Goal: Task Accomplishment & Management: Use online tool/utility

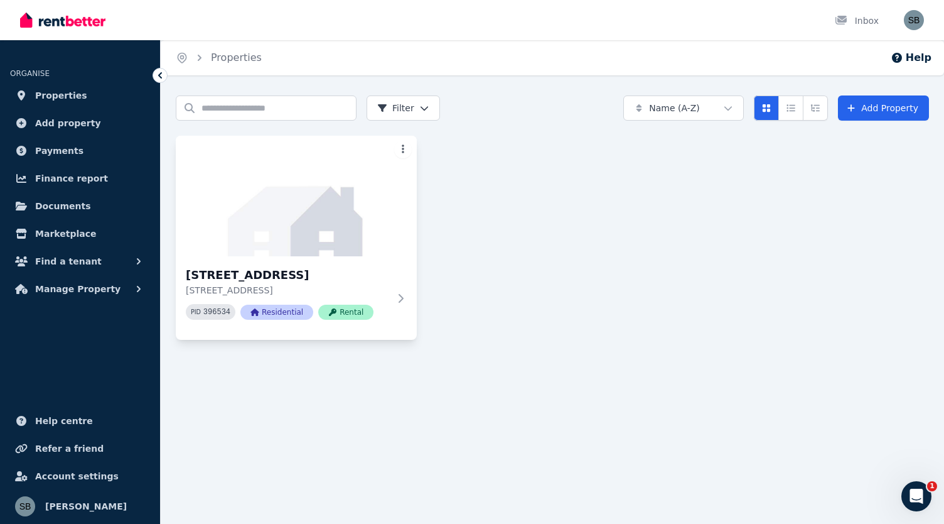
click at [400, 149] on html "Open main menu Inbox Open user menu ORGANISE Properties Add property Payments F…" at bounding box center [472, 262] width 944 height 524
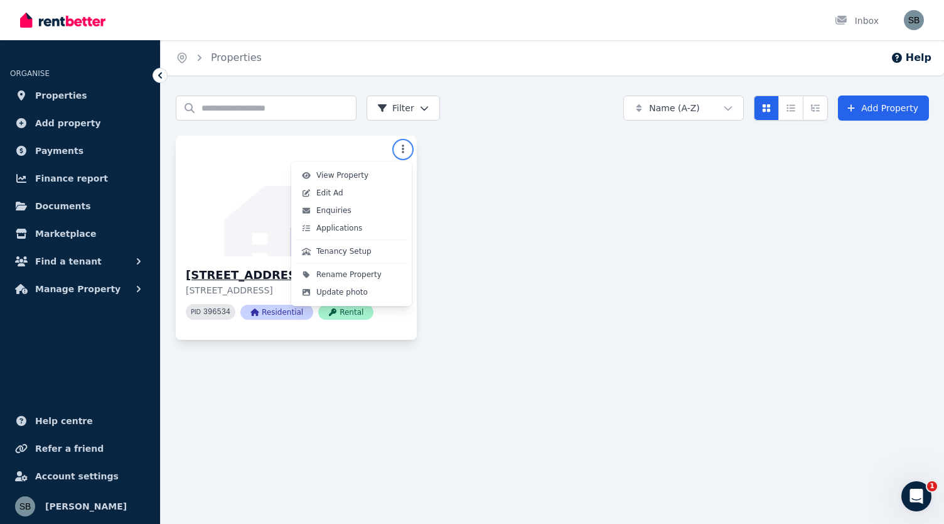
click at [229, 170] on html "Open main menu Inbox Open user menu ORGANISE Properties Add property Payments F…" at bounding box center [472, 262] width 944 height 524
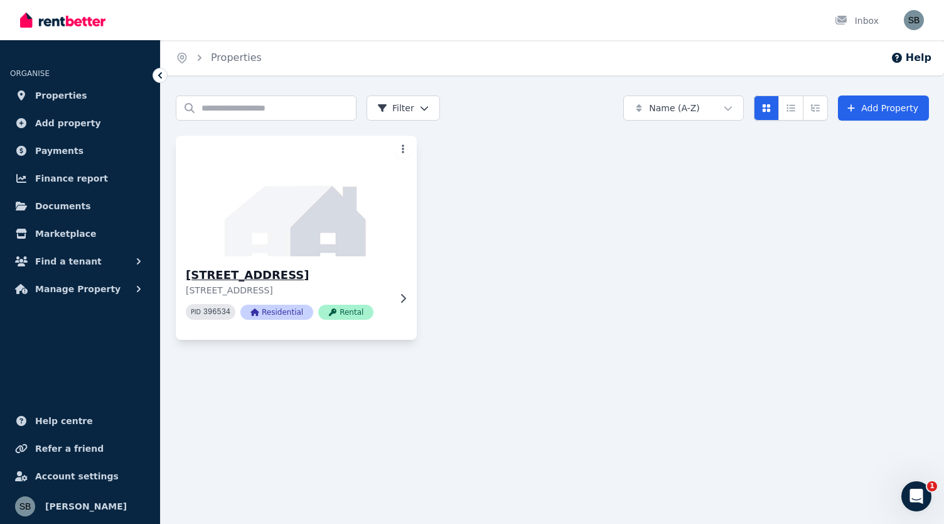
click at [272, 196] on img at bounding box center [295, 195] width 253 height 127
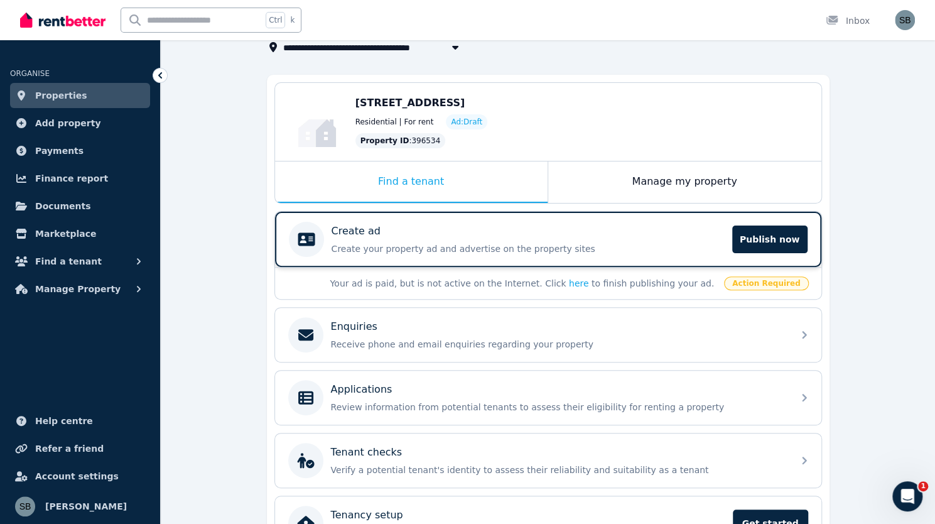
scroll to position [88, 0]
click at [571, 242] on p "Create your property ad and advertise on the property sites" at bounding box center [527, 248] width 393 height 13
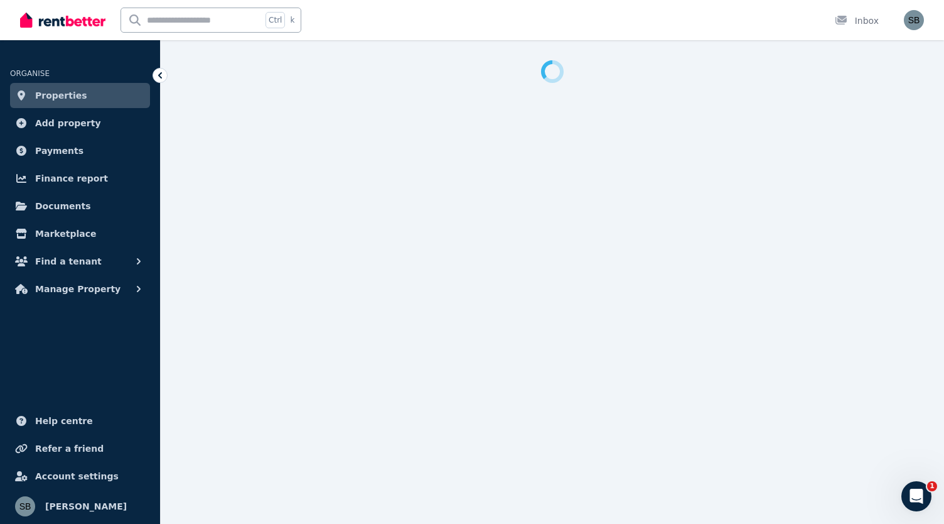
select select "**"
select select "**********"
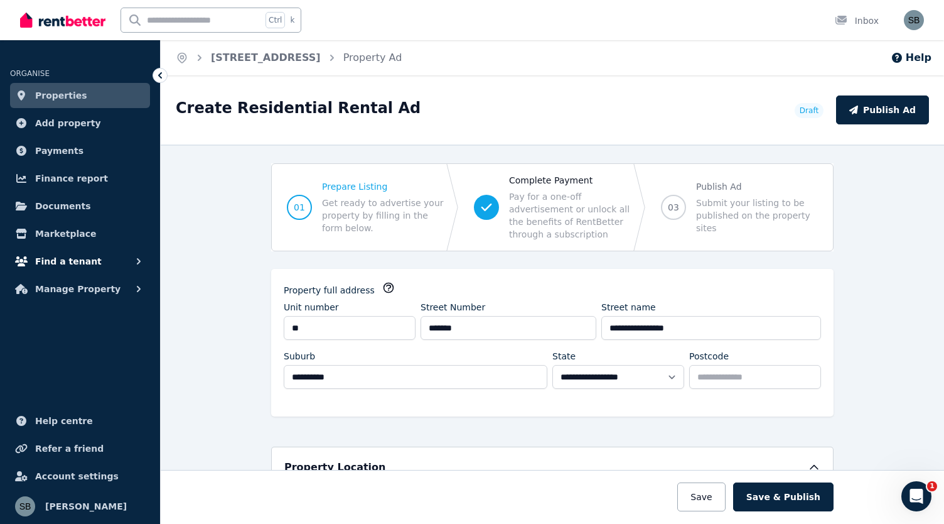
click at [110, 257] on button "Find a tenant" at bounding box center [80, 261] width 140 height 25
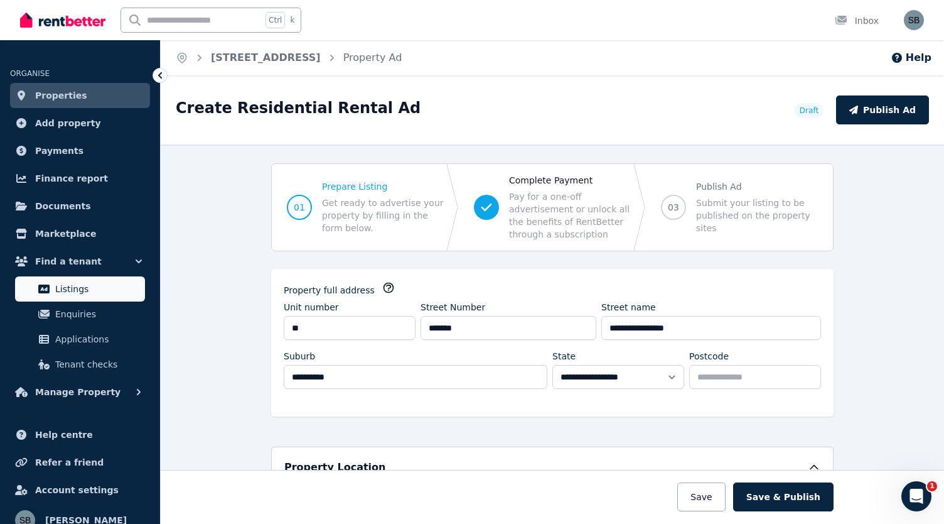
click at [78, 291] on span "Listings" at bounding box center [97, 288] width 85 height 15
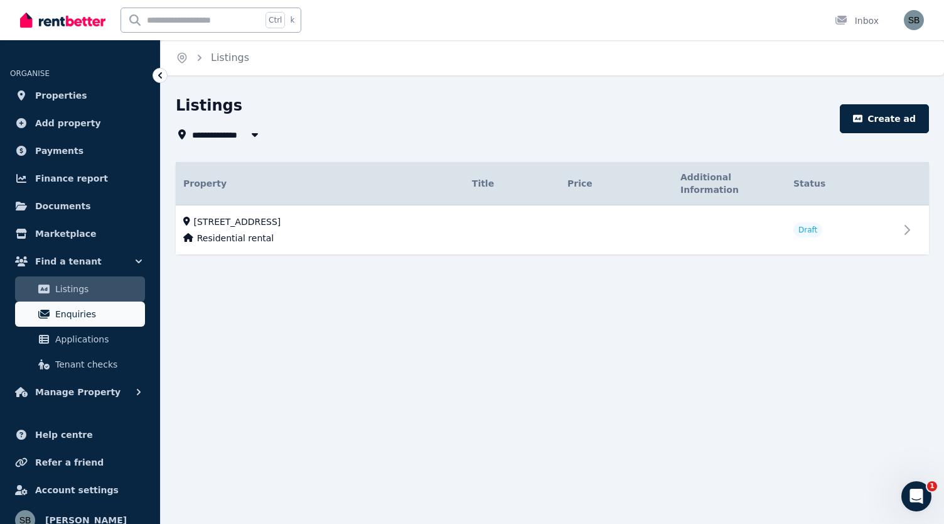
click at [69, 311] on span "Enquiries" at bounding box center [97, 313] width 85 height 15
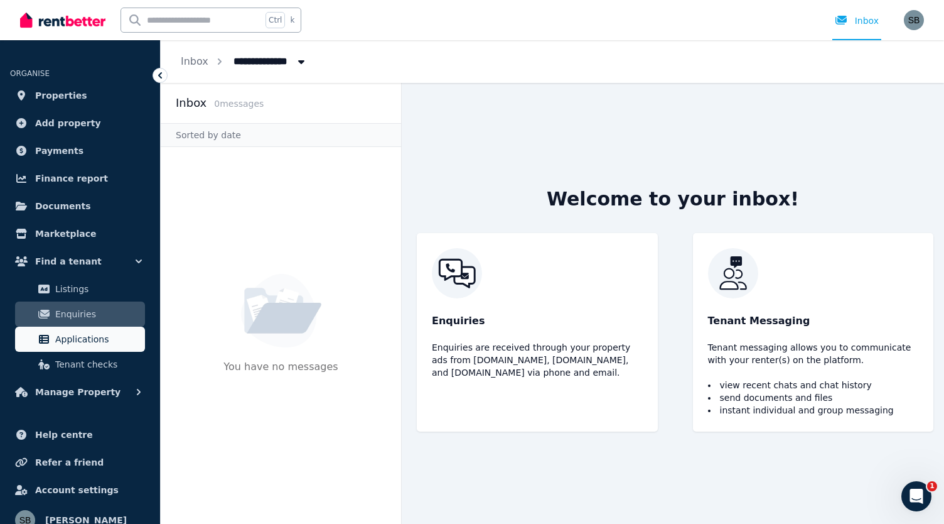
click at [82, 333] on span "Applications" at bounding box center [97, 338] width 85 height 15
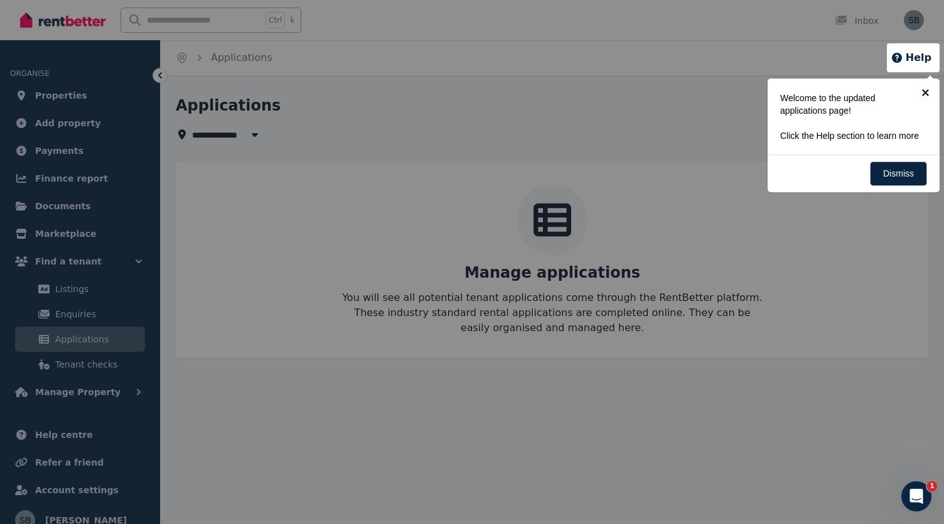
click at [928, 87] on link "×" at bounding box center [925, 92] width 28 height 28
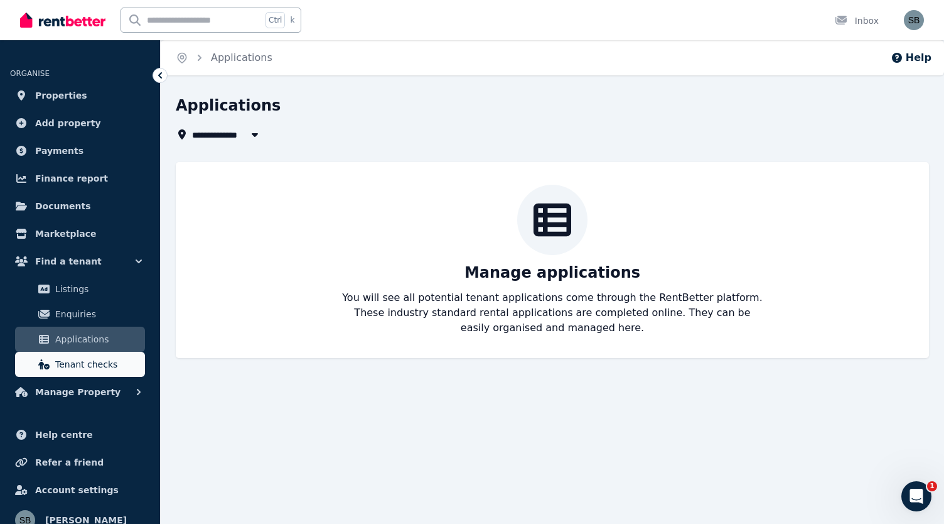
click at [68, 368] on span "Tenant checks" at bounding box center [97, 364] width 85 height 15
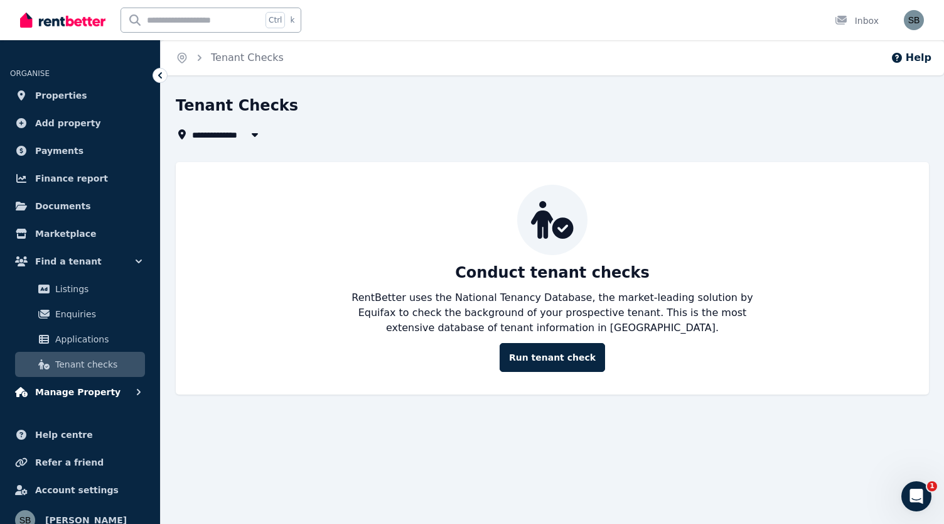
click at [83, 396] on span "Manage Property" at bounding box center [77, 391] width 85 height 15
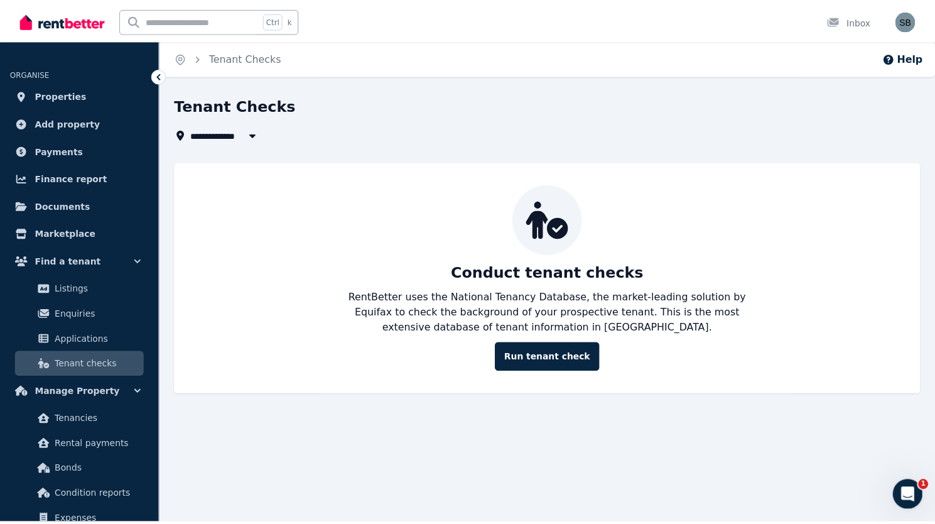
scroll to position [112, 0]
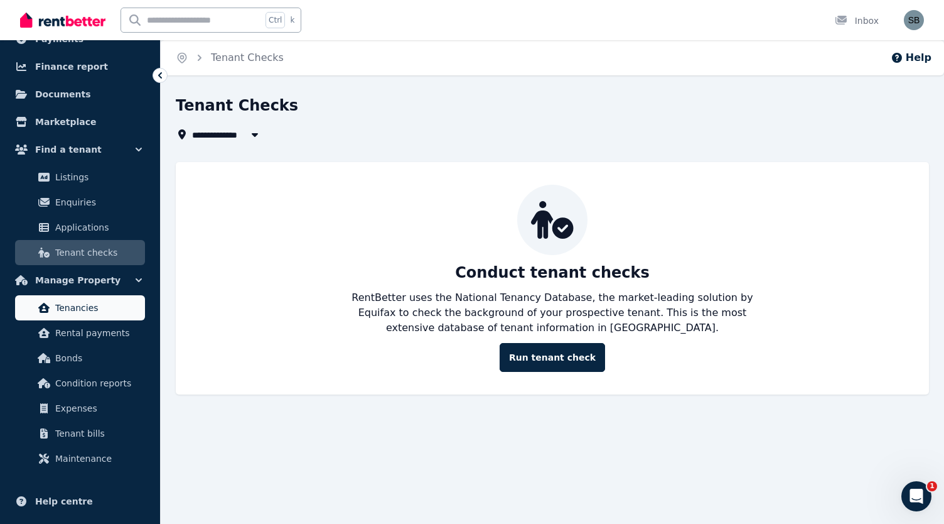
click at [84, 318] on link "Tenancies" at bounding box center [80, 307] width 130 height 25
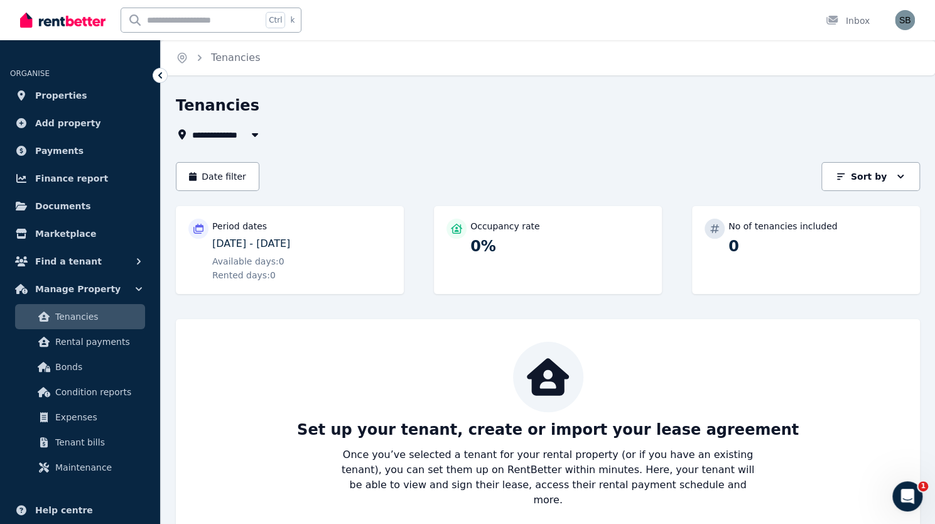
scroll to position [13, 0]
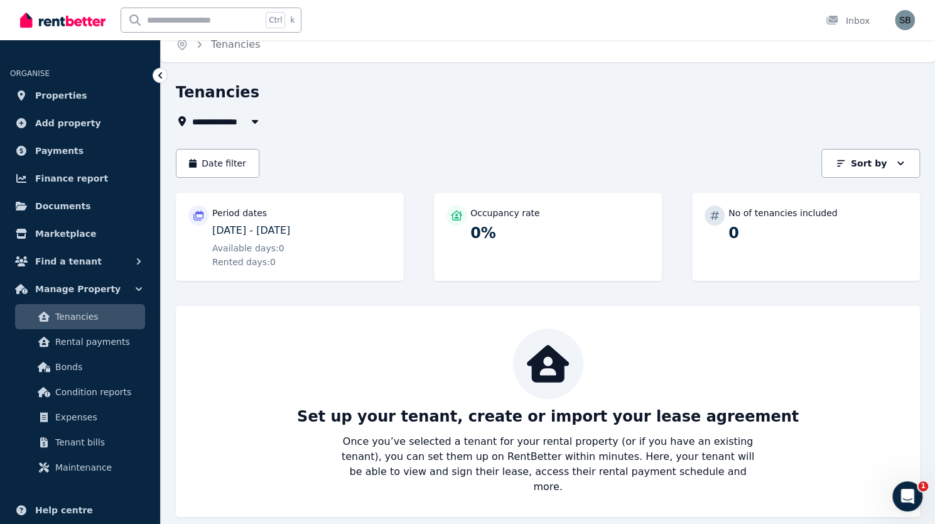
click at [241, 115] on span "All Properties" at bounding box center [232, 121] width 81 height 15
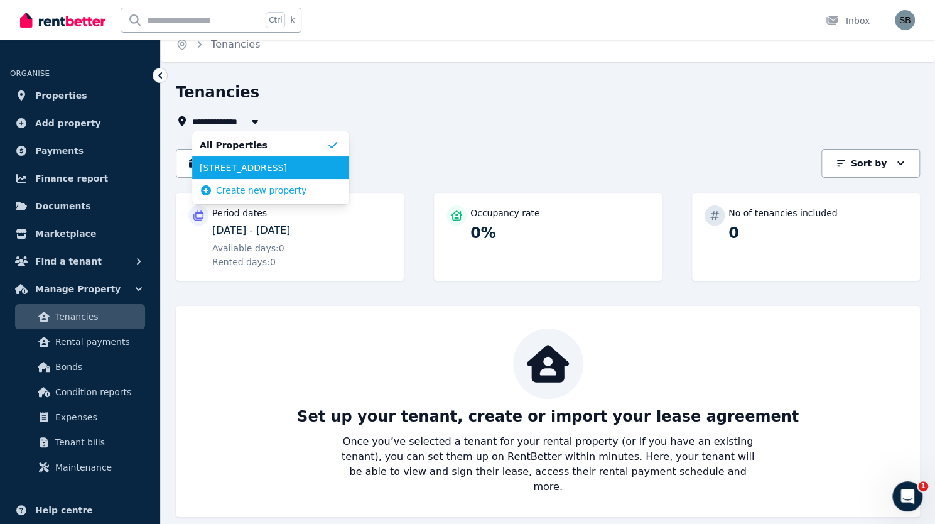
click at [236, 165] on span "[STREET_ADDRESS]" at bounding box center [263, 167] width 127 height 13
type input "**********"
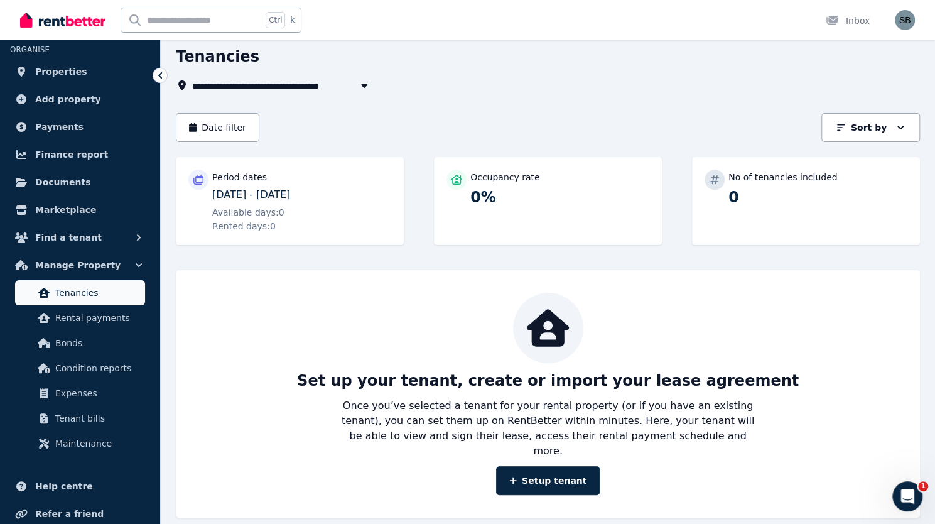
scroll to position [89, 0]
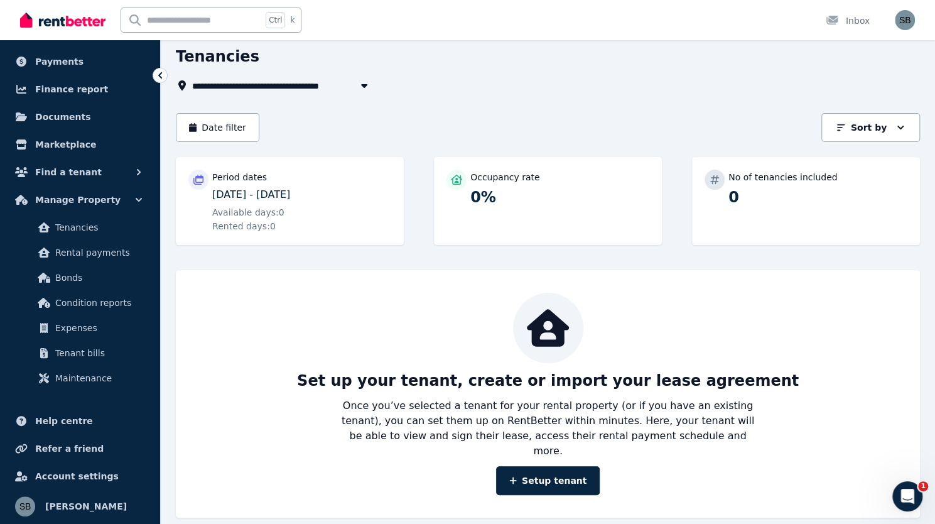
click at [266, 195] on p "[DATE] - [DATE]" at bounding box center [301, 194] width 179 height 15
click at [305, 204] on div "Period dates [DATE] - [DATE] Available days: 0 Rented days: 0" at bounding box center [301, 200] width 179 height 63
click at [93, 279] on span "Bonds" at bounding box center [97, 277] width 85 height 15
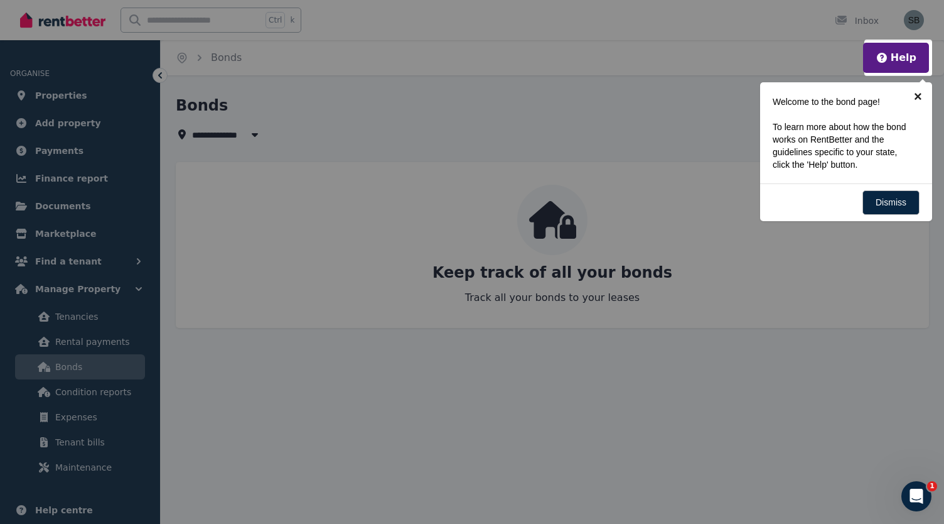
click at [916, 97] on link "×" at bounding box center [918, 96] width 28 height 28
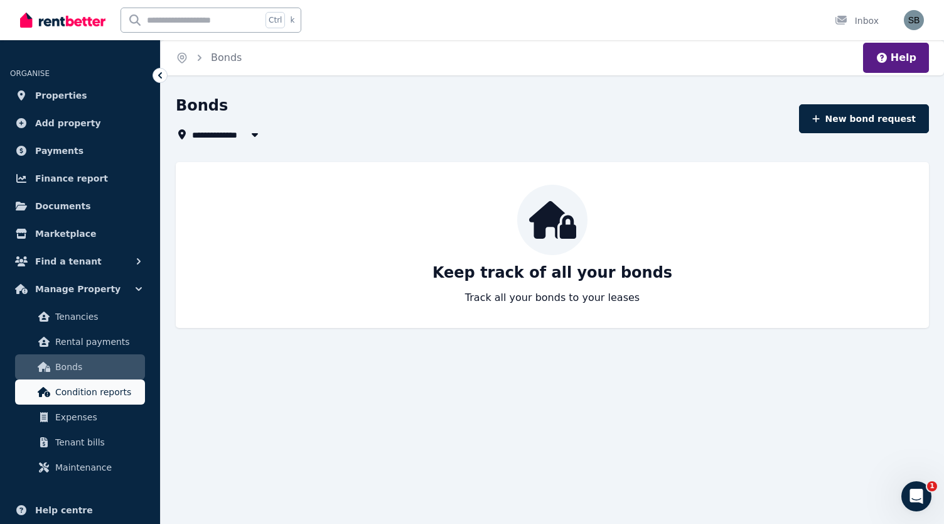
click at [77, 397] on span "Condition reports" at bounding box center [97, 391] width 85 height 15
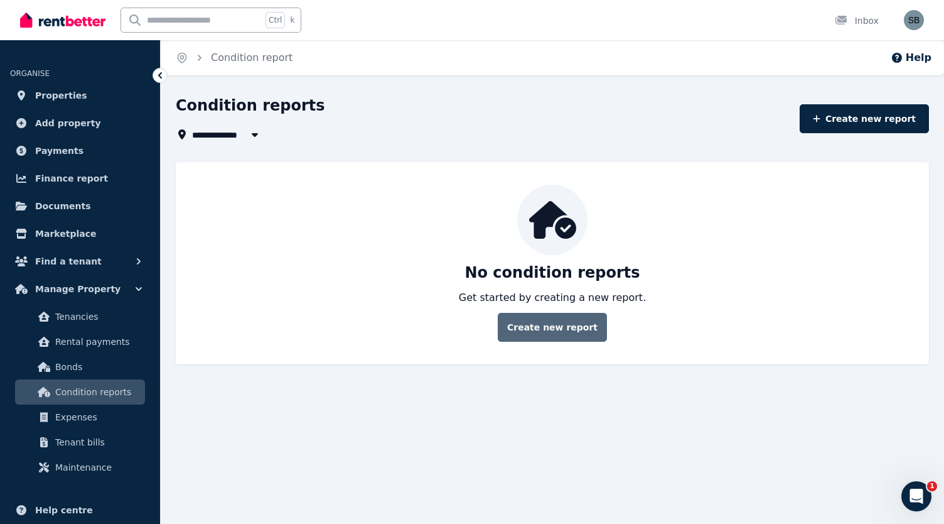
click at [568, 332] on link "Create new report" at bounding box center [552, 327] width 109 height 29
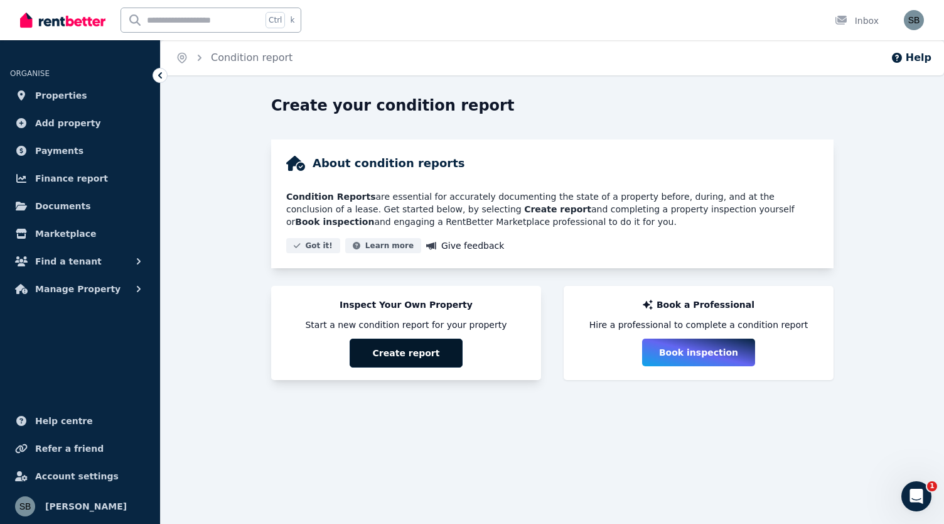
click at [404, 363] on button "Create report" at bounding box center [406, 352] width 113 height 29
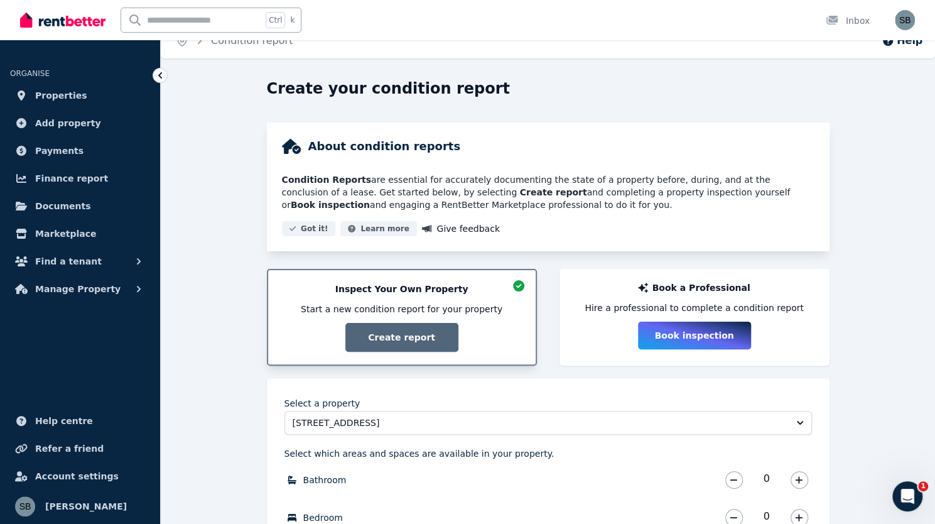
scroll to position [16, 0]
click at [685, 335] on button "Book inspection" at bounding box center [694, 336] width 113 height 28
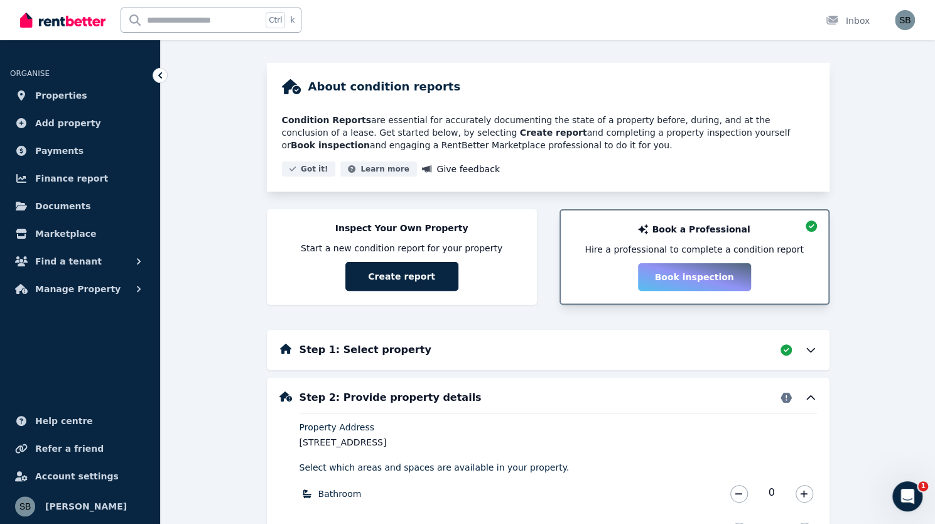
scroll to position [0, 0]
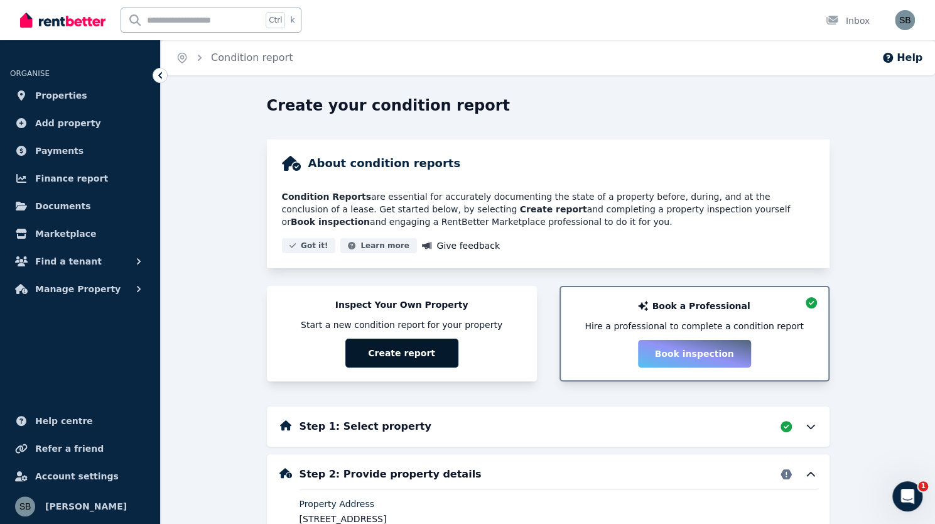
click at [416, 351] on button "Create report" at bounding box center [401, 352] width 113 height 29
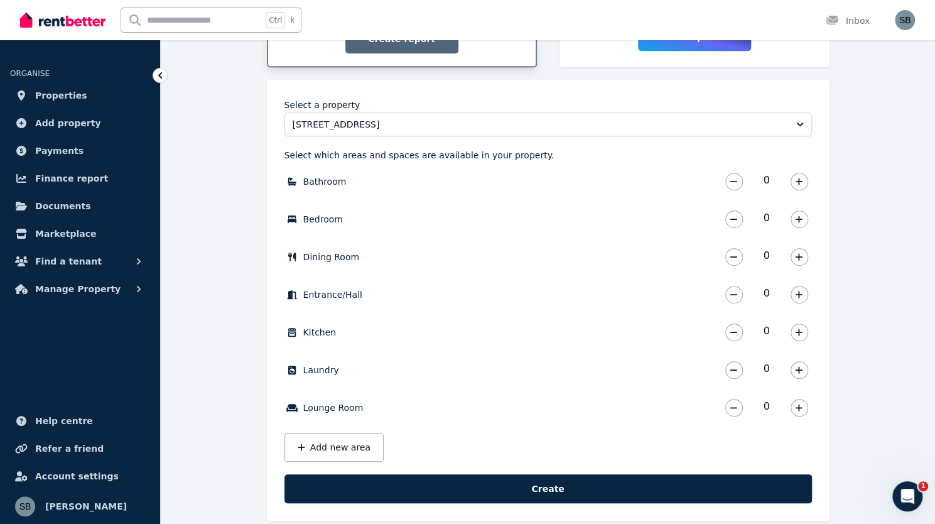
scroll to position [333, 0]
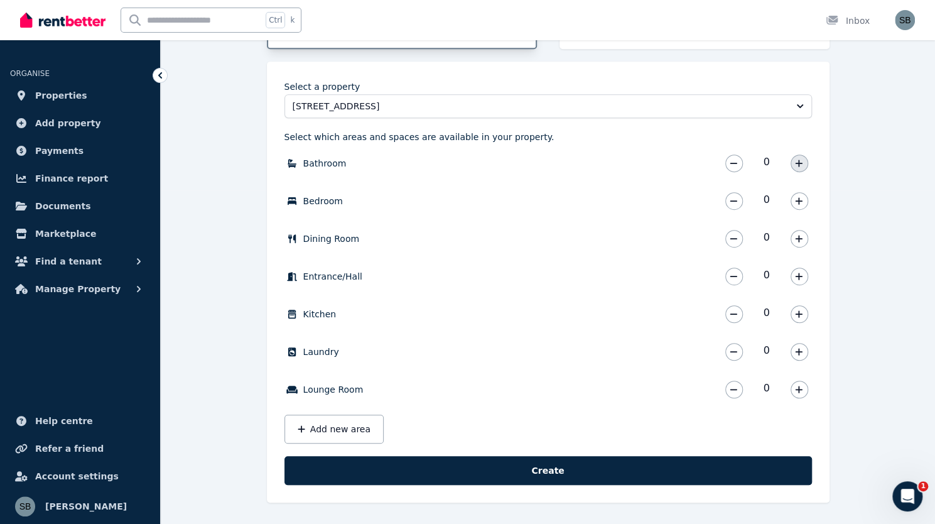
click at [805, 165] on button "button" at bounding box center [799, 163] width 18 height 18
click at [798, 196] on icon "button" at bounding box center [799, 200] width 8 height 9
click at [800, 231] on button "button" at bounding box center [799, 239] width 18 height 18
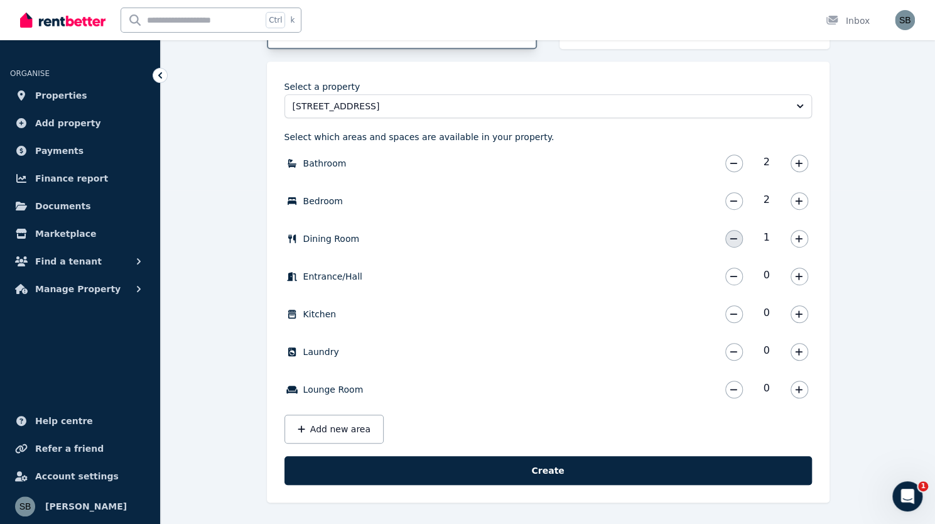
click at [731, 237] on icon "button" at bounding box center [733, 238] width 8 height 9
click at [307, 430] on button "Add new area" at bounding box center [333, 428] width 99 height 29
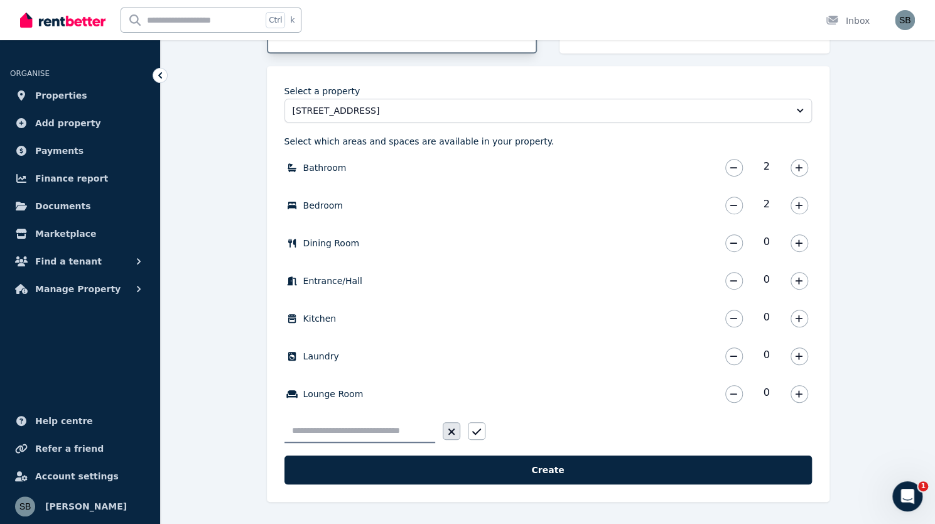
click at [452, 426] on icon "button" at bounding box center [452, 431] width 8 height 10
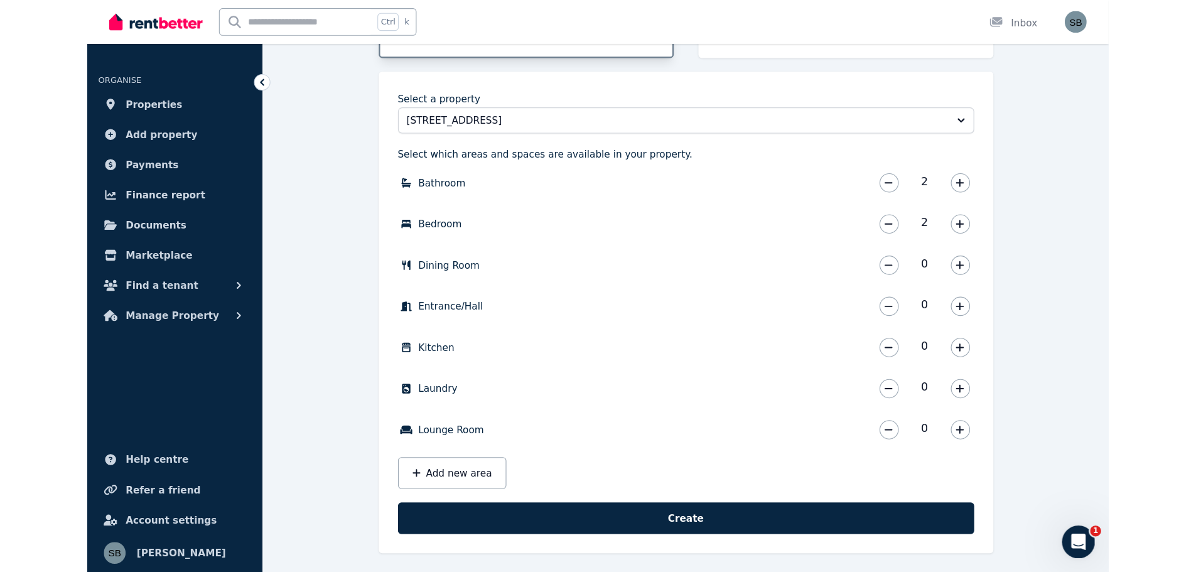
scroll to position [286, 0]
